Goal: Find contact information: Find contact information

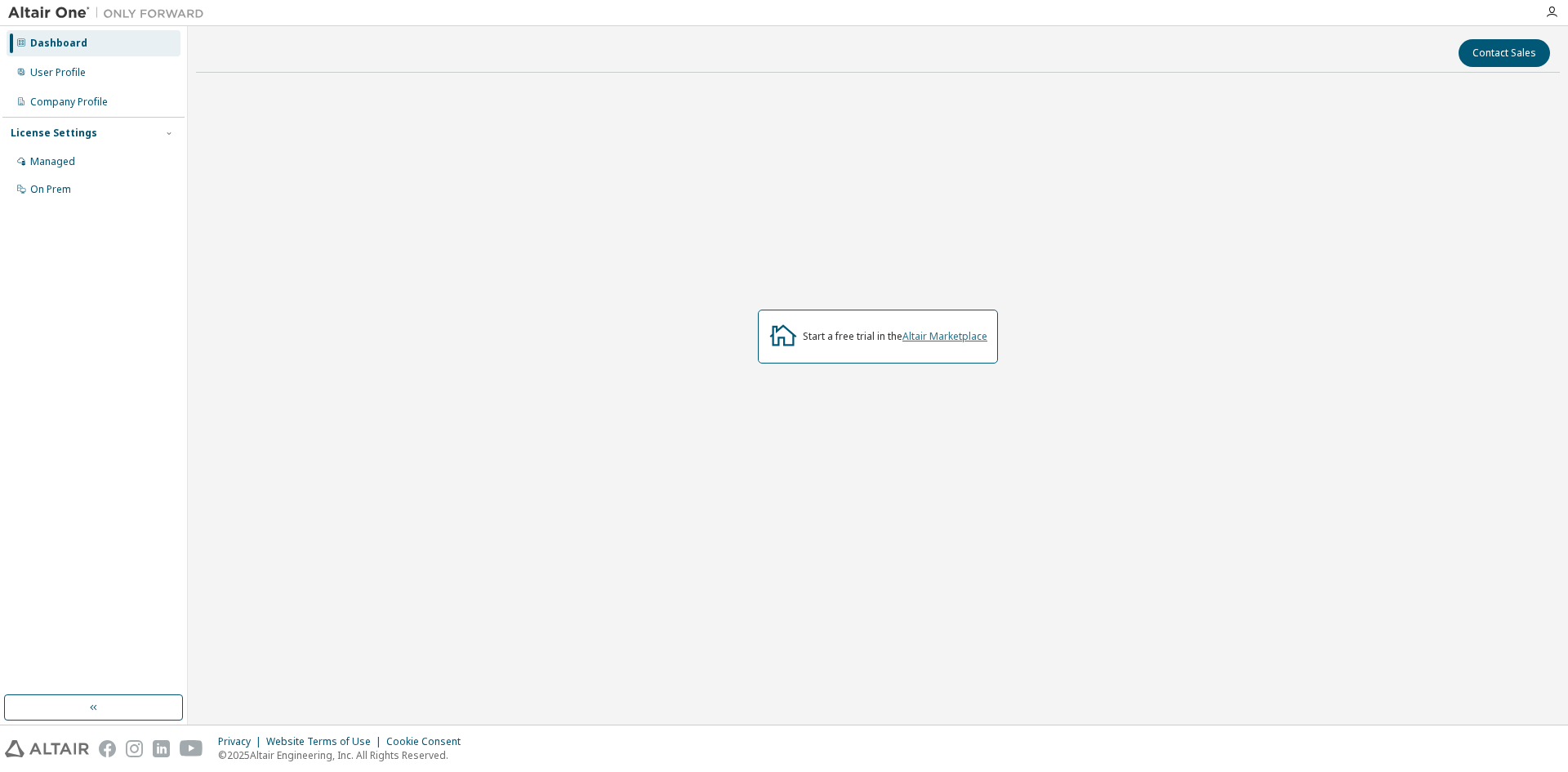
click at [926, 337] on link "Altair Marketplace" at bounding box center [944, 336] width 85 height 14
click at [1492, 58] on button "Contact Sales" at bounding box center [1504, 52] width 91 height 27
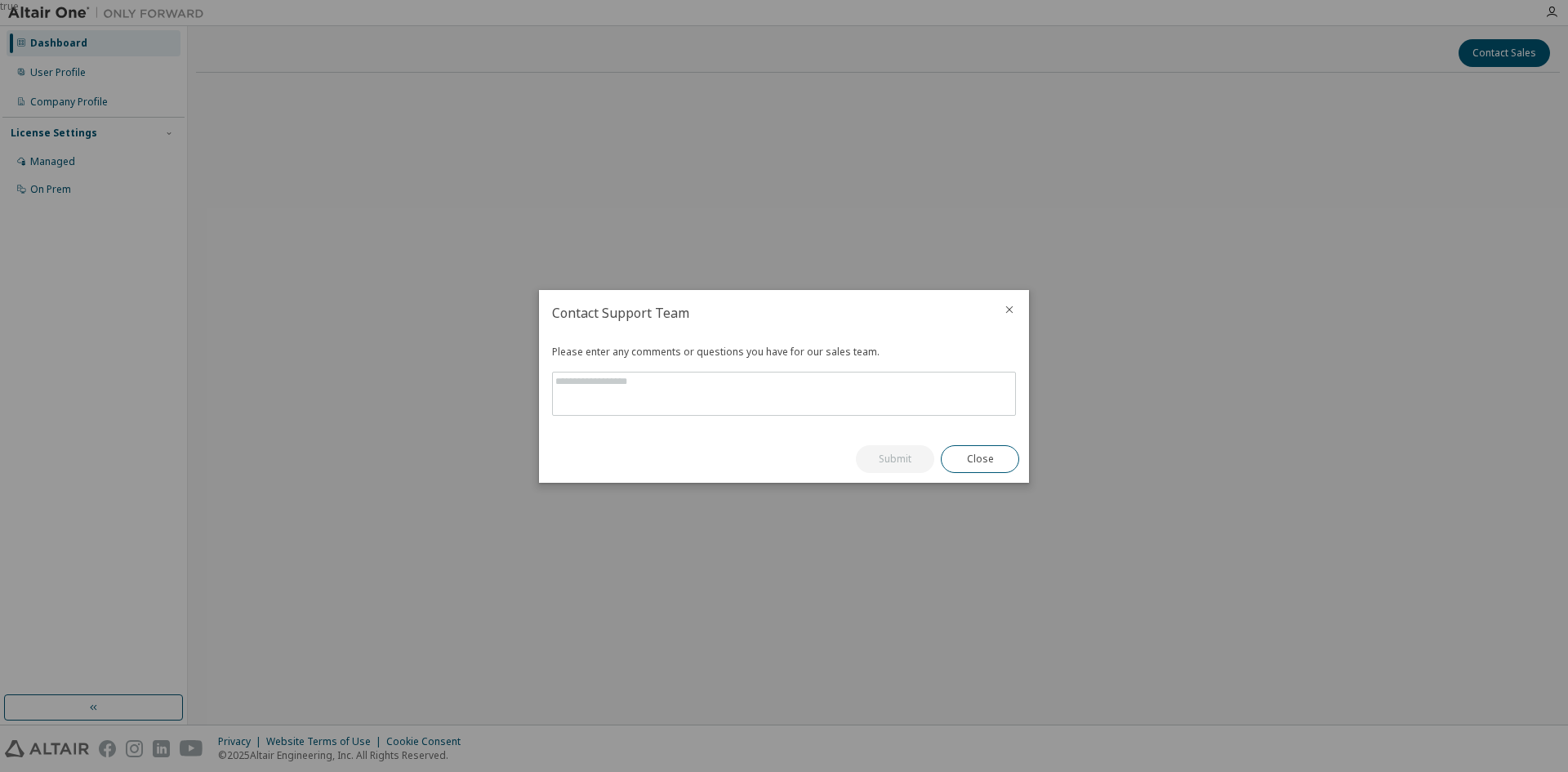
click at [1012, 304] on icon "close" at bounding box center [1009, 309] width 13 height 13
